Goal: Check status

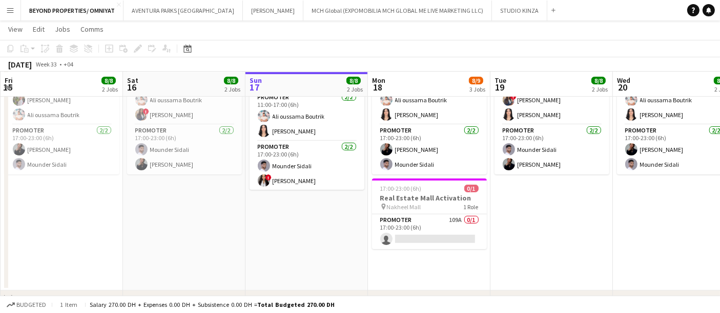
scroll to position [275, 0]
click at [416, 221] on app-card-role "Promoter 109A 0/1 17:00-23:00 (6h) single-neutral-actions" at bounding box center [429, 232] width 115 height 35
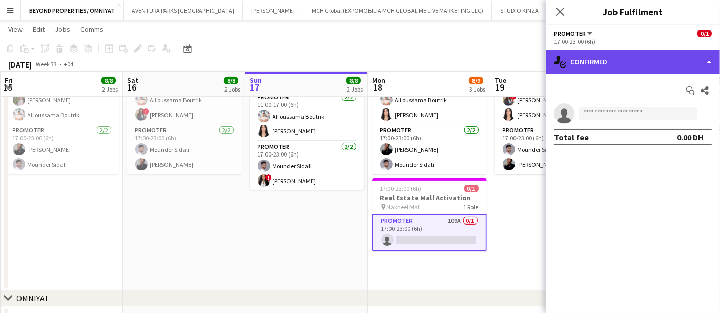
click at [611, 67] on div "single-neutral-actions-check-2 Confirmed" at bounding box center [633, 62] width 174 height 25
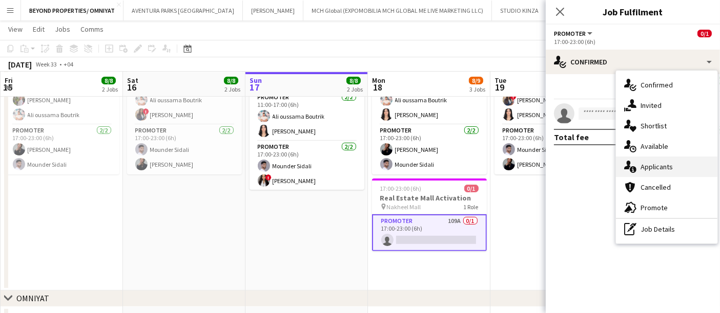
click at [660, 165] on div "single-neutral-actions-information Applicants" at bounding box center [666, 167] width 101 height 20
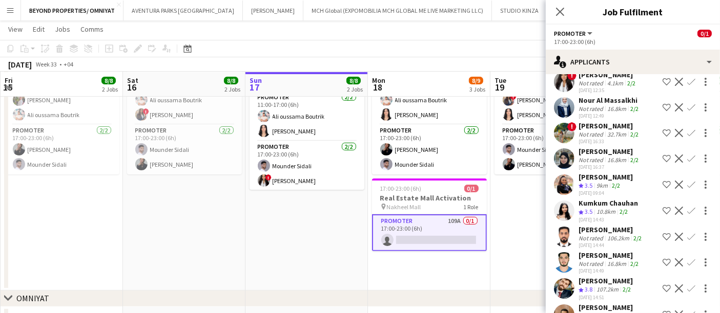
scroll to position [2042, 0]
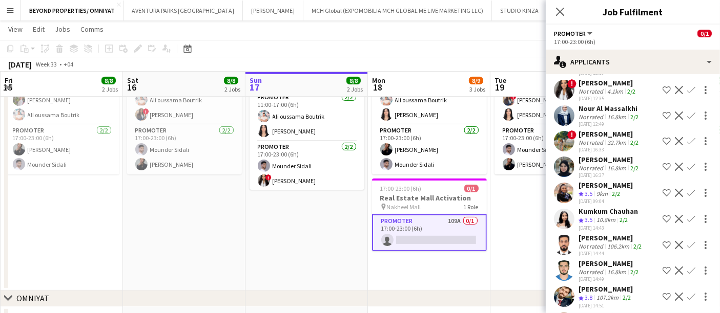
click at [563, 131] on app-user-avatar at bounding box center [564, 141] width 20 height 20
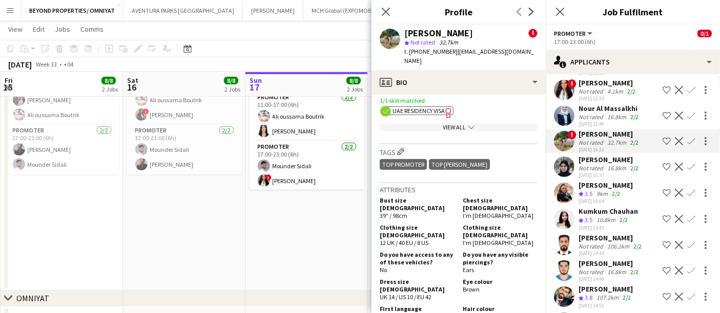
scroll to position [462, 0]
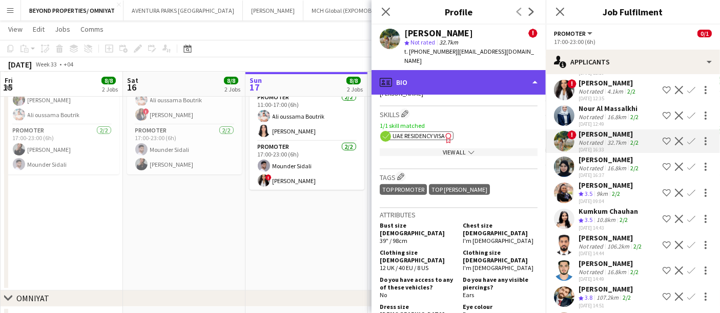
click at [444, 75] on div "profile Bio" at bounding box center [458, 82] width 174 height 25
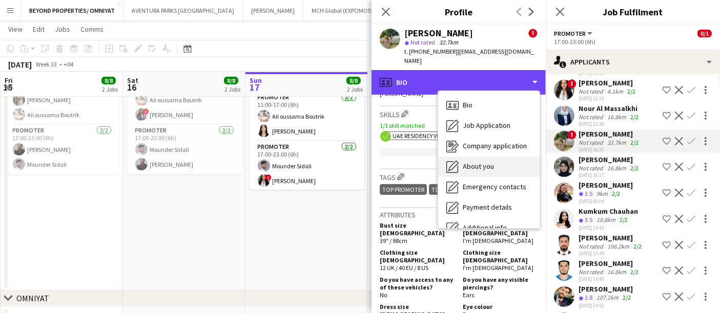
scroll to position [75, 0]
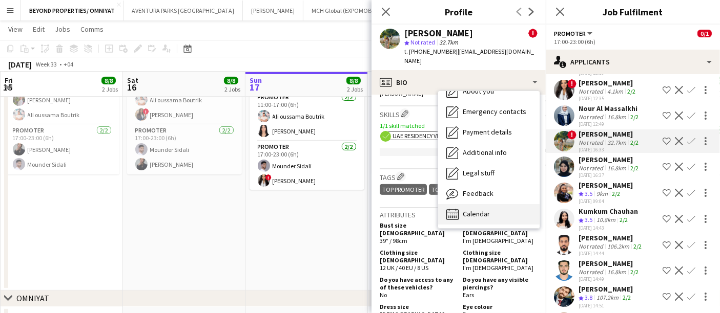
click at [490, 204] on div "Calendar Calendar" at bounding box center [488, 214] width 101 height 20
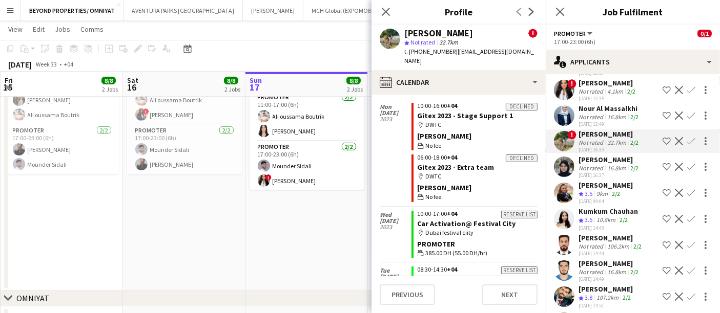
scroll to position [2314, 0]
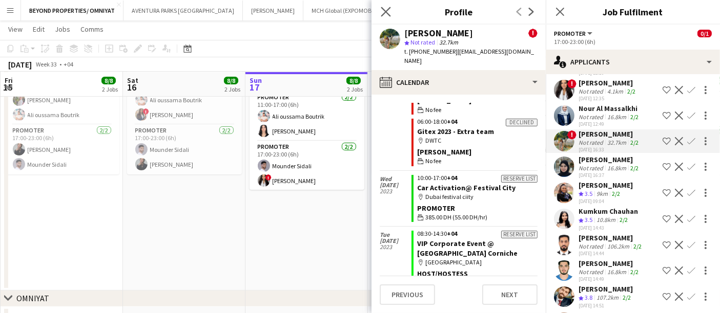
click at [387, 17] on app-icon "Close pop-in" at bounding box center [386, 12] width 15 height 15
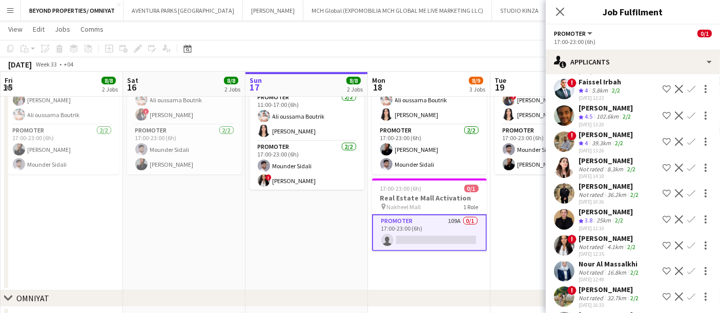
scroll to position [1884, 0]
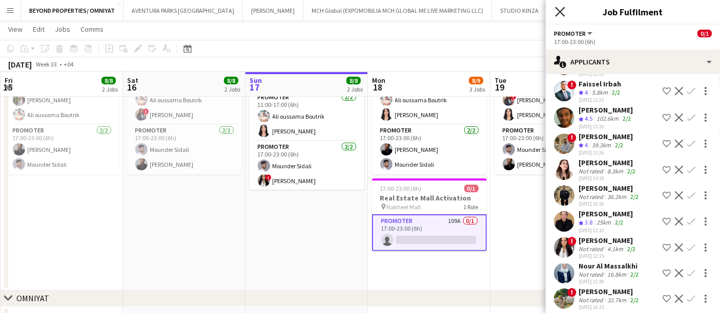
click at [559, 14] on icon "Close pop-in" at bounding box center [560, 12] width 10 height 10
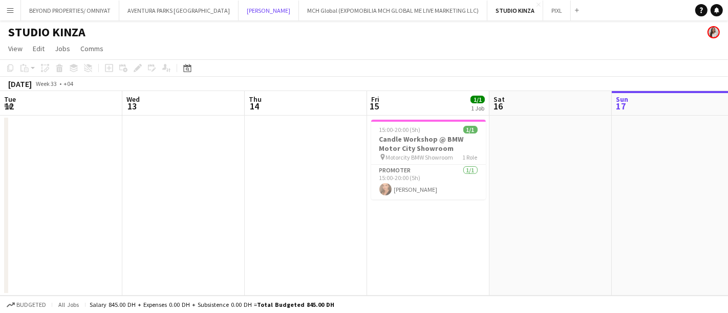
scroll to position [0, 244]
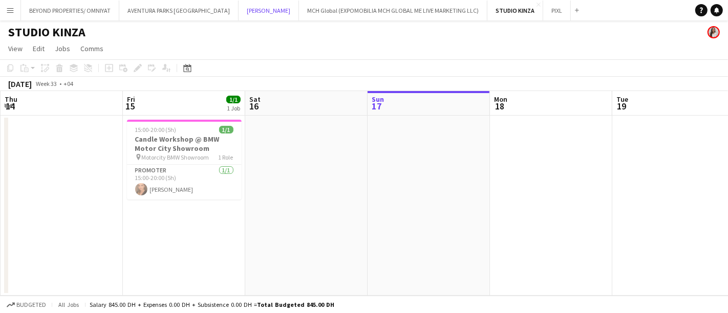
click at [239, 14] on button "SALATA Close" at bounding box center [269, 11] width 60 height 20
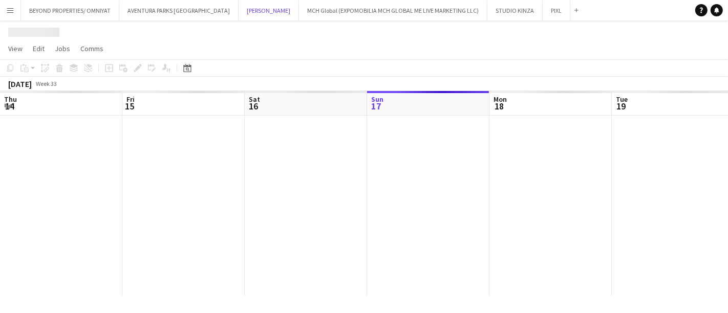
scroll to position [0, 244]
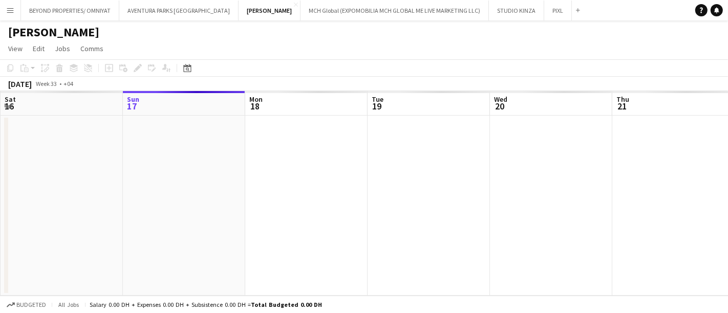
click at [14, 8] on button "Menu" at bounding box center [10, 10] width 20 height 20
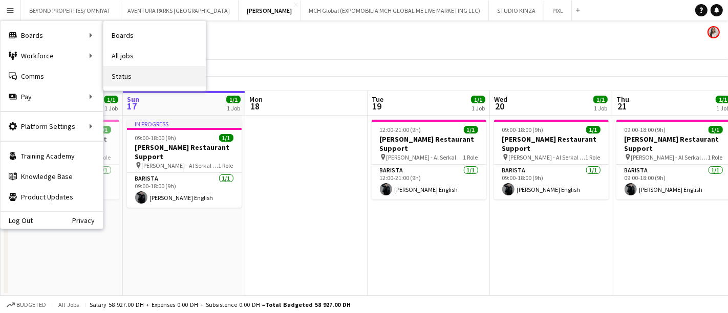
click at [131, 74] on link "Status" at bounding box center [154, 76] width 102 height 20
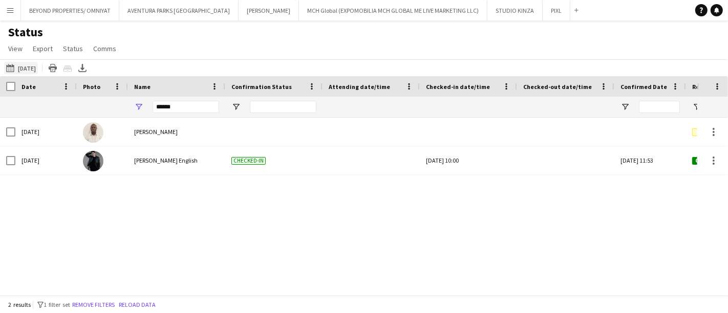
drag, startPoint x: 33, startPoint y: 60, endPoint x: 33, endPoint y: 67, distance: 6.7
click at [33, 67] on div "15-08-2025 to 21-08-2025 01-08-2025 Today This Week This Month Yesterday Last W…" at bounding box center [364, 67] width 728 height 17
click at [33, 67] on button "15-08-2025 to 21-08-2025 01-08-2025" at bounding box center [21, 68] width 34 height 12
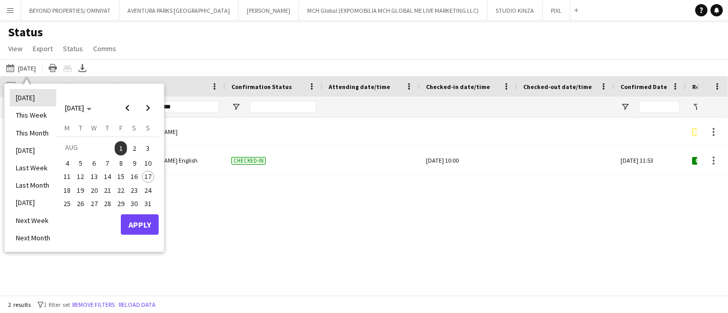
click at [33, 93] on li "[DATE]" at bounding box center [33, 97] width 47 height 17
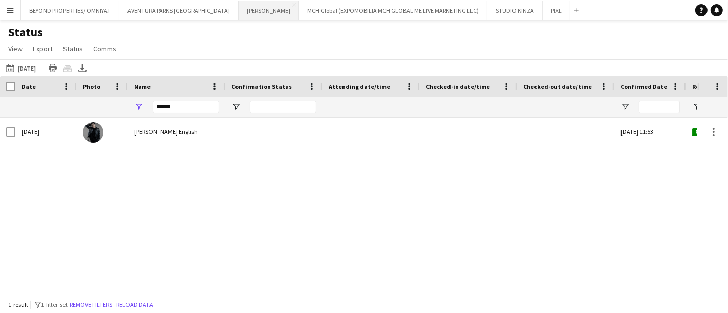
click at [239, 11] on button "SALATA Close" at bounding box center [269, 11] width 60 height 20
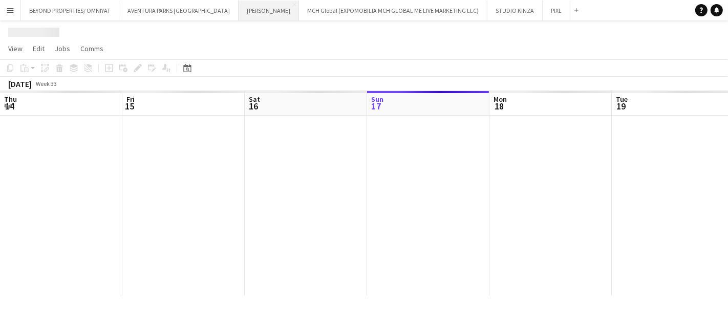
scroll to position [0, 244]
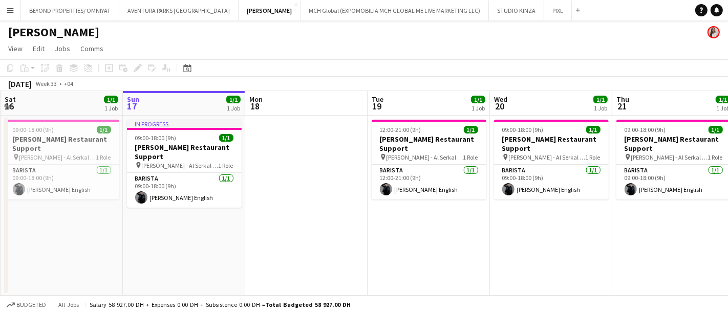
click at [14, 10] on app-icon "Menu" at bounding box center [10, 10] width 8 height 8
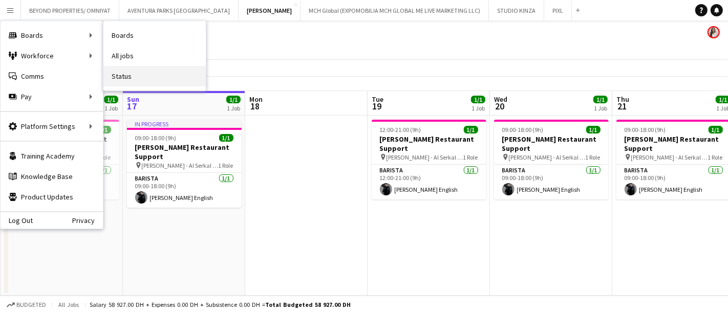
click at [140, 73] on link "Status" at bounding box center [154, 76] width 102 height 20
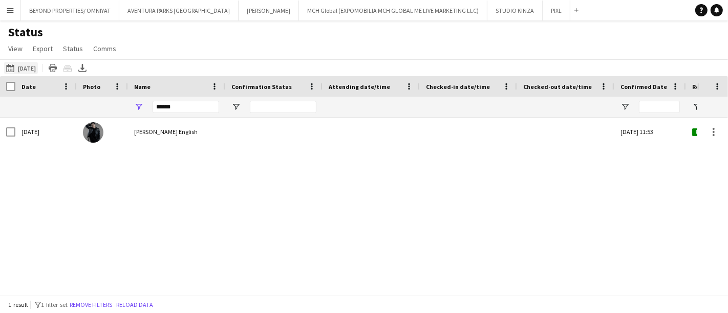
click at [22, 66] on button "Today Today" at bounding box center [21, 68] width 34 height 12
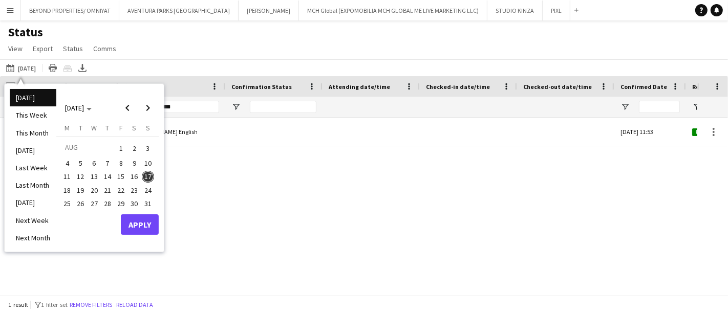
click at [130, 174] on span "16" at bounding box center [135, 177] width 12 height 12
click at [32, 152] on li "Yesterday" at bounding box center [33, 150] width 47 height 17
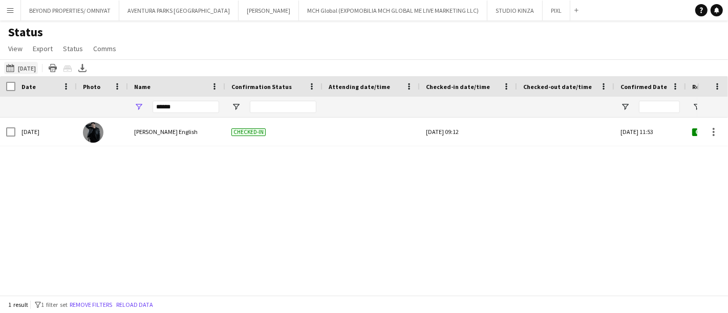
click at [35, 67] on button "Today Yesterday" at bounding box center [21, 68] width 34 height 12
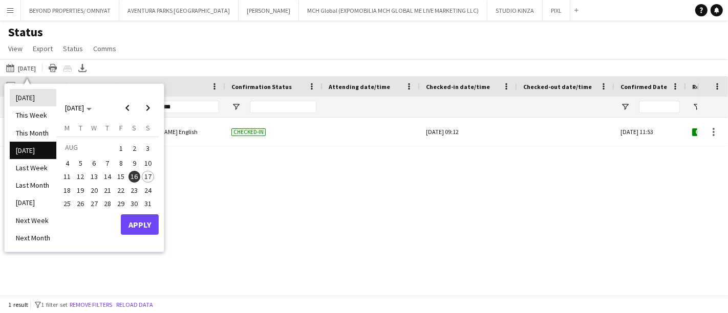
click at [34, 99] on li "[DATE]" at bounding box center [33, 97] width 47 height 17
